Goal: Information Seeking & Learning: Learn about a topic

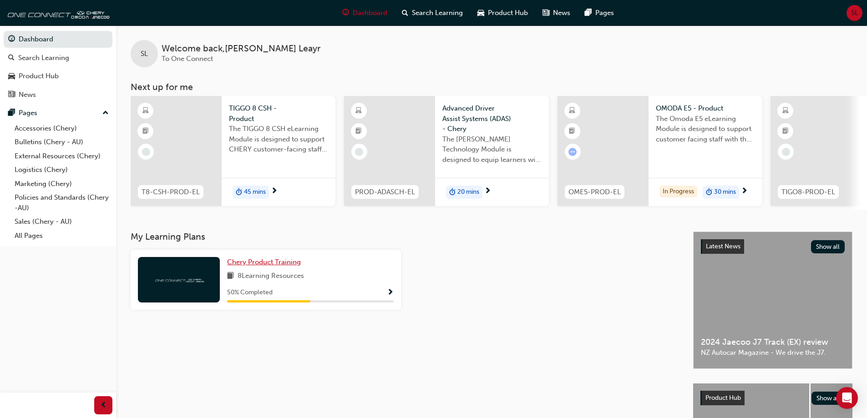
click at [277, 262] on span "Chery Product Training" at bounding box center [264, 262] width 74 height 8
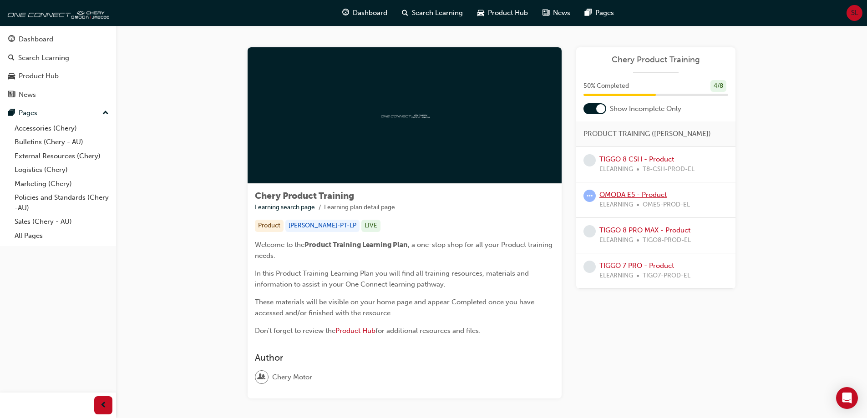
click at [649, 196] on link "OMODA E5 - Product" at bounding box center [632, 195] width 67 height 8
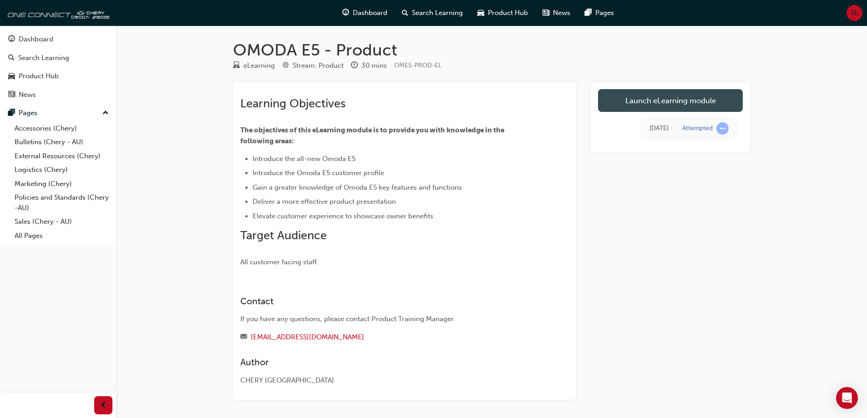
click at [677, 95] on link "Launch eLearning module" at bounding box center [670, 100] width 145 height 23
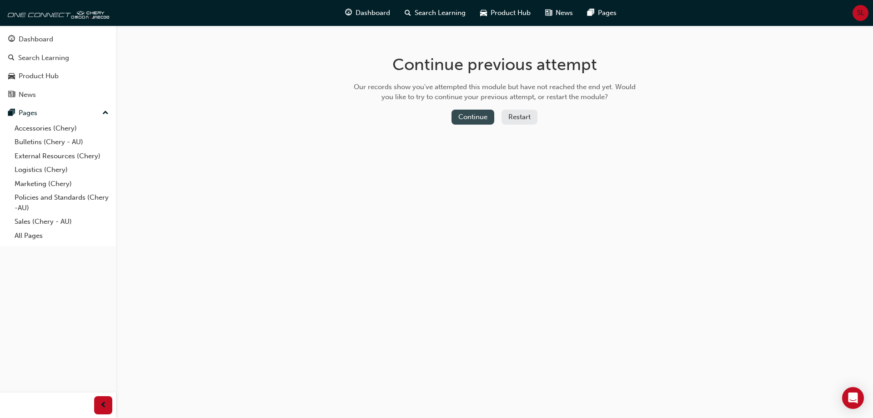
click at [472, 116] on button "Continue" at bounding box center [473, 117] width 43 height 15
